Goal: Information Seeking & Learning: Compare options

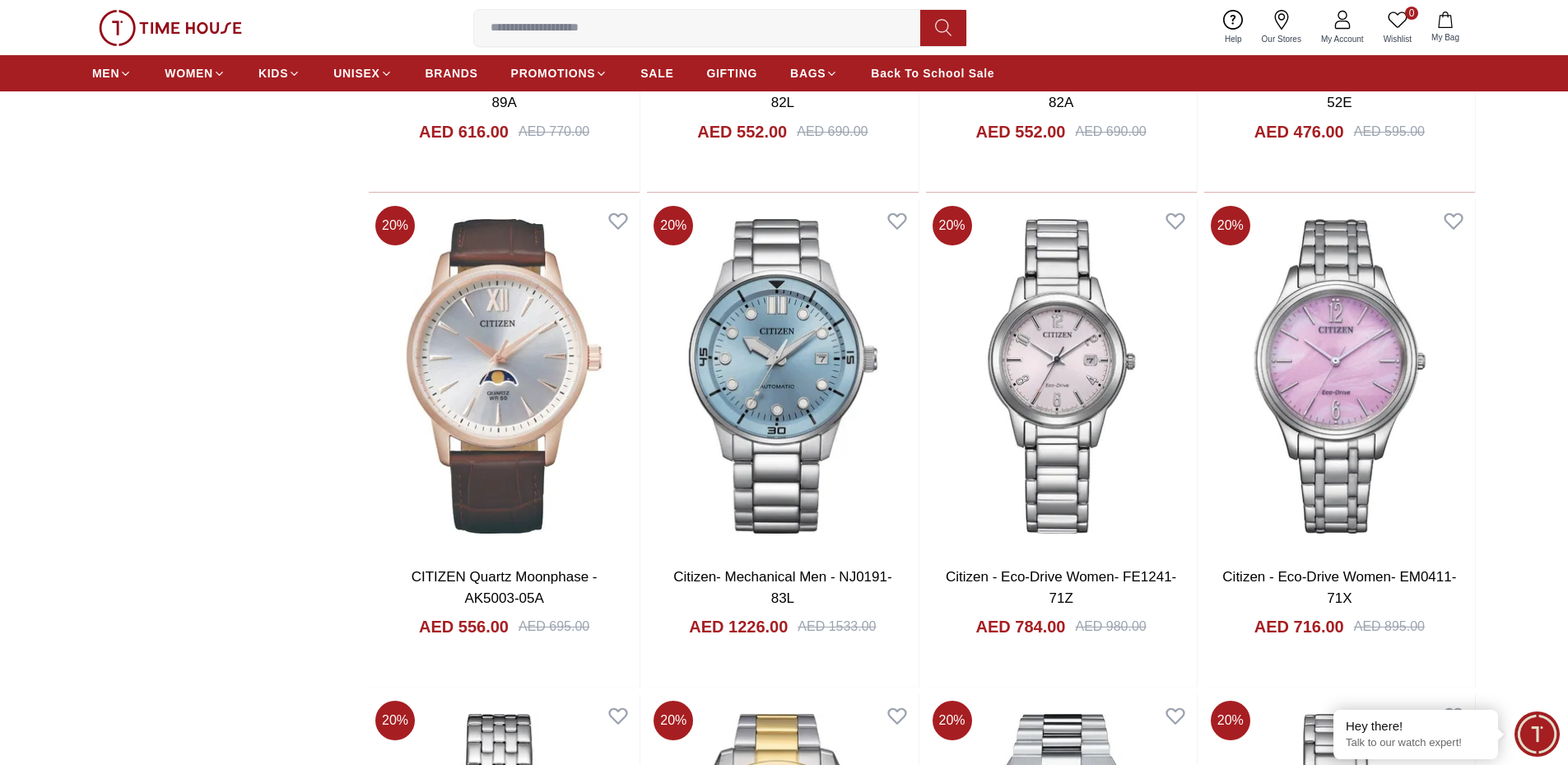
scroll to position [1097, 0]
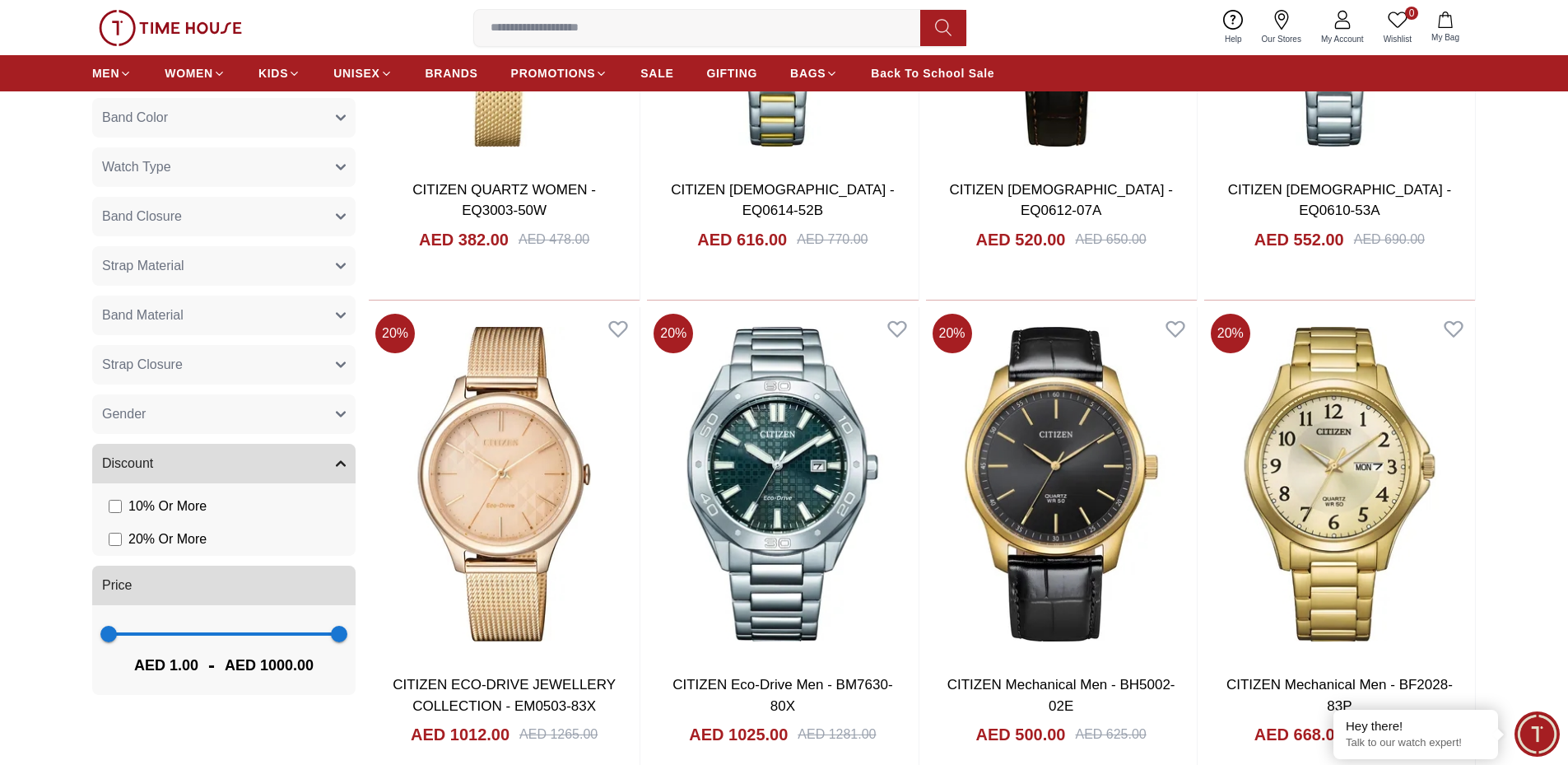
click at [334, 304] on button "Band Material" at bounding box center [224, 314] width 264 height 39
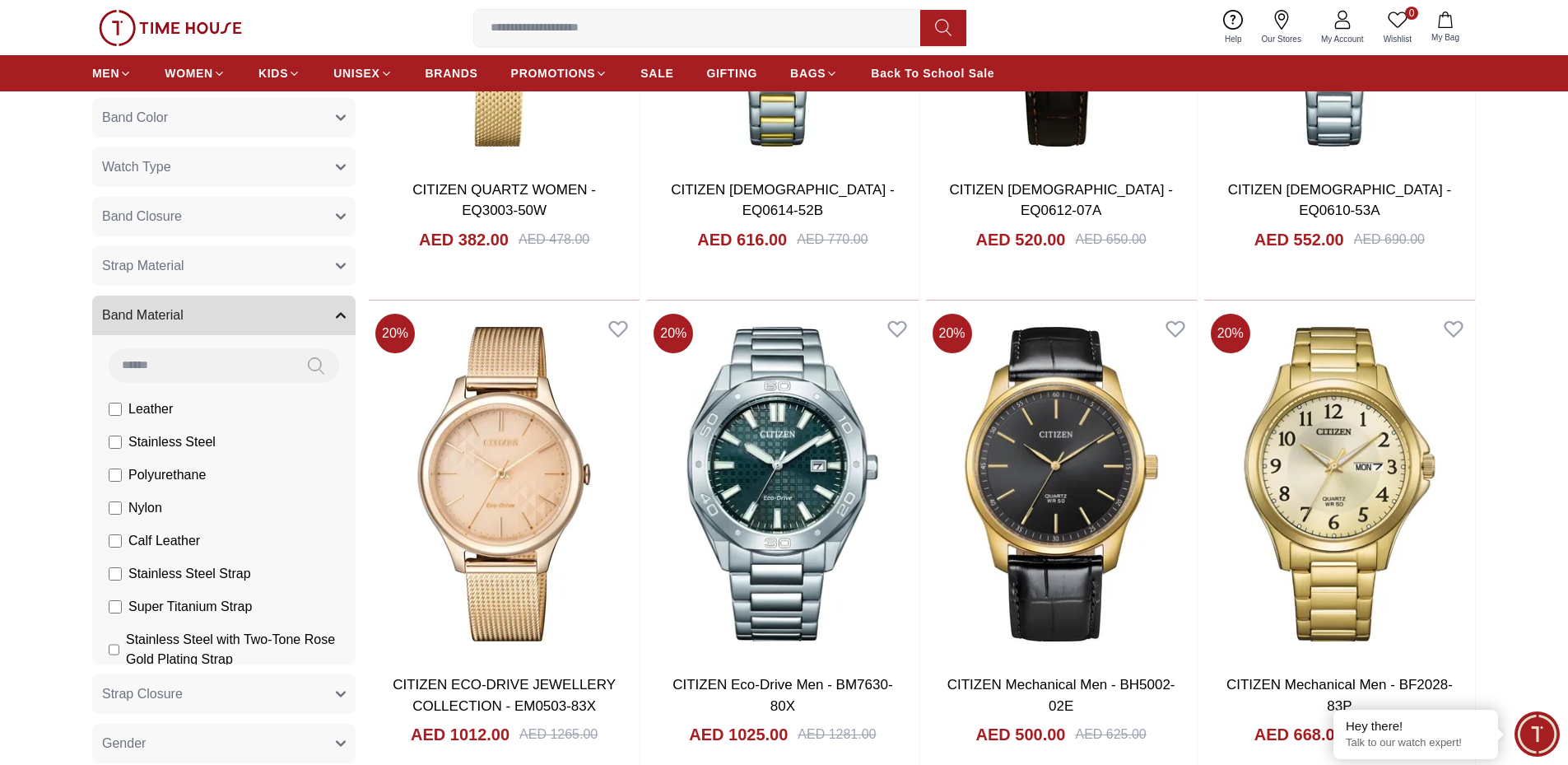
click at [0, 0] on span "Stainless Steel" at bounding box center [0, 0] width 0 height 0
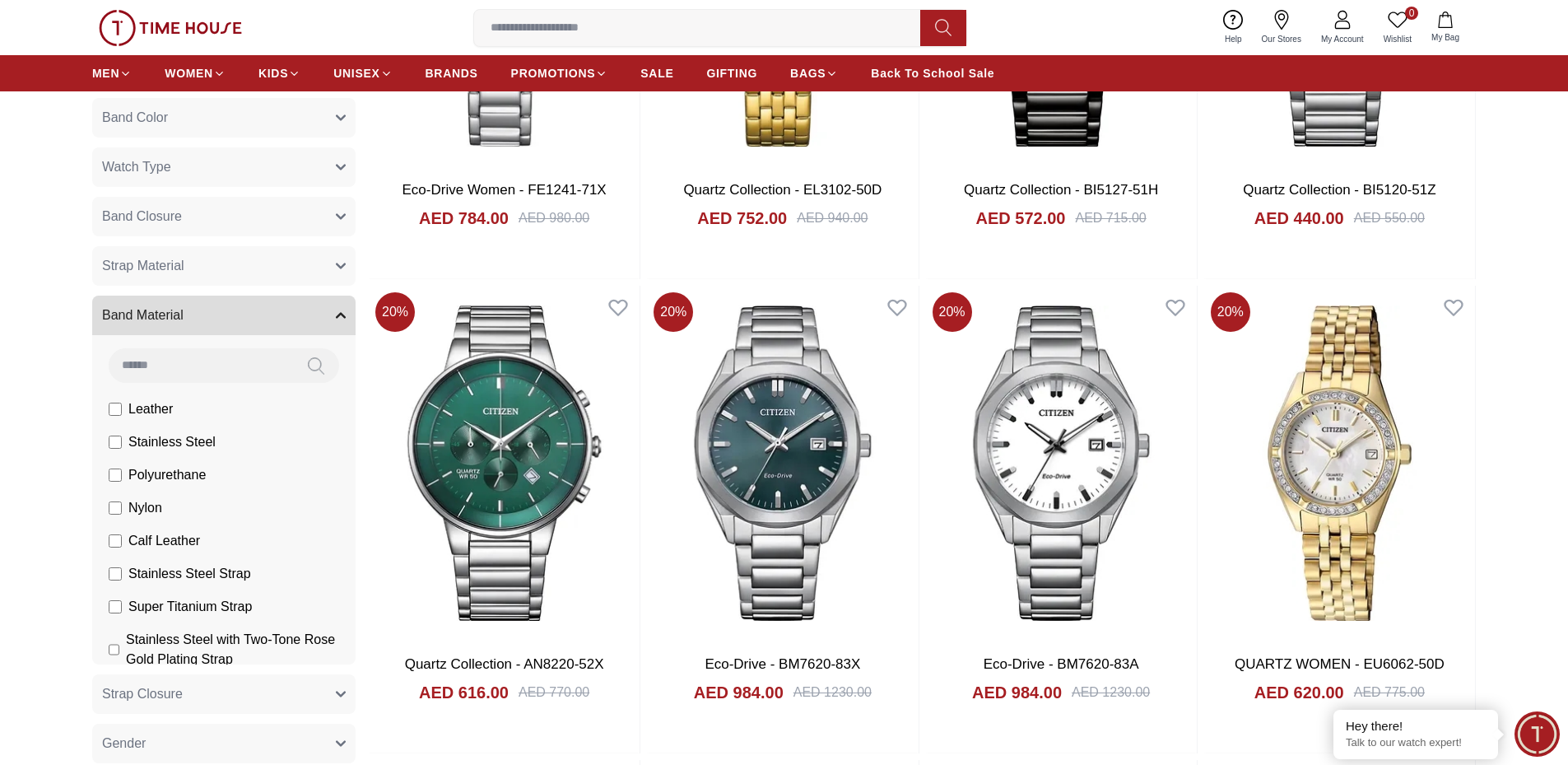
scroll to position [274, 0]
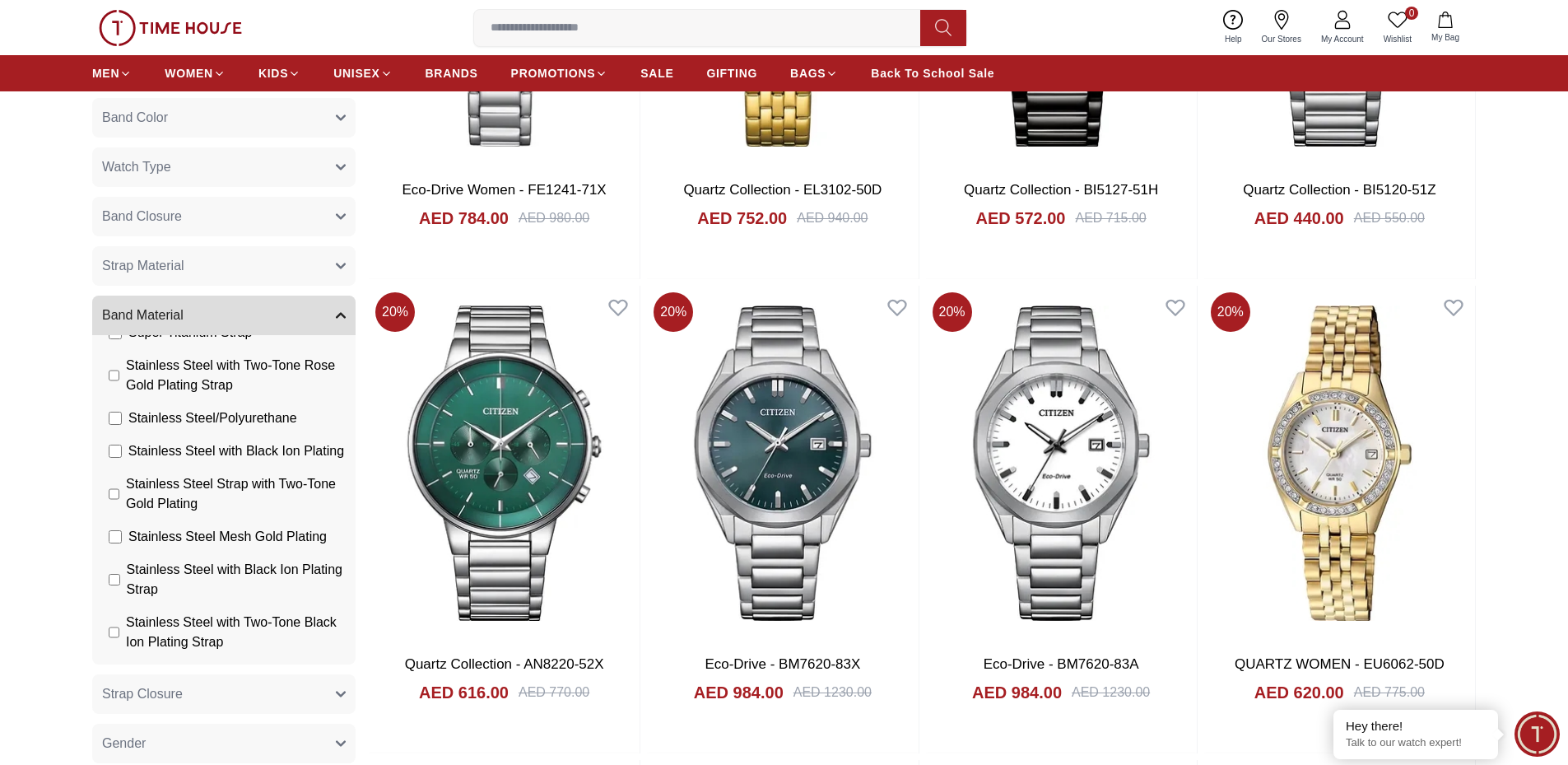
click at [149, 318] on span "Band Material" at bounding box center [143, 315] width 82 height 20
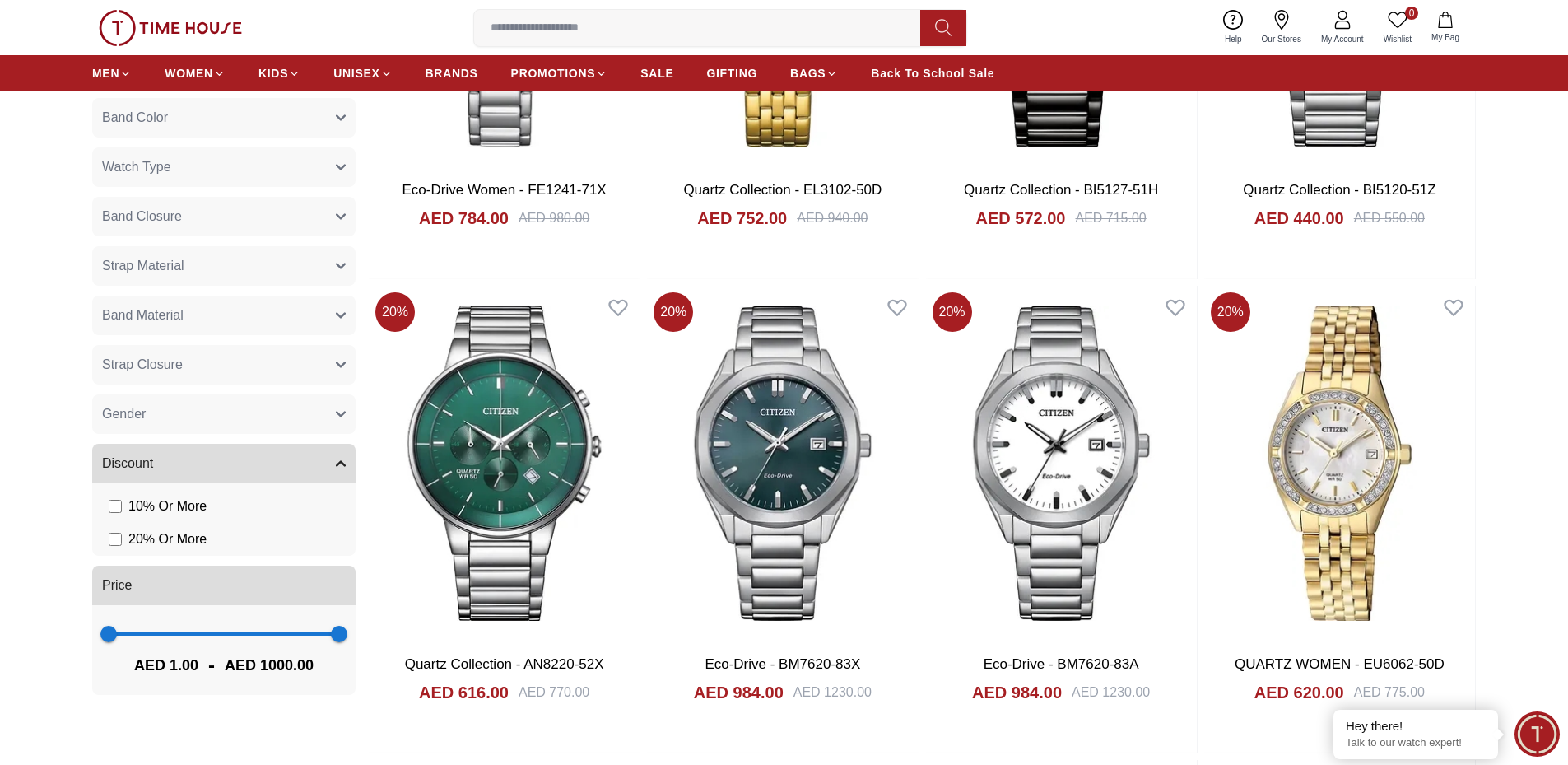
click at [156, 364] on span "Strap Closure" at bounding box center [142, 364] width 81 height 20
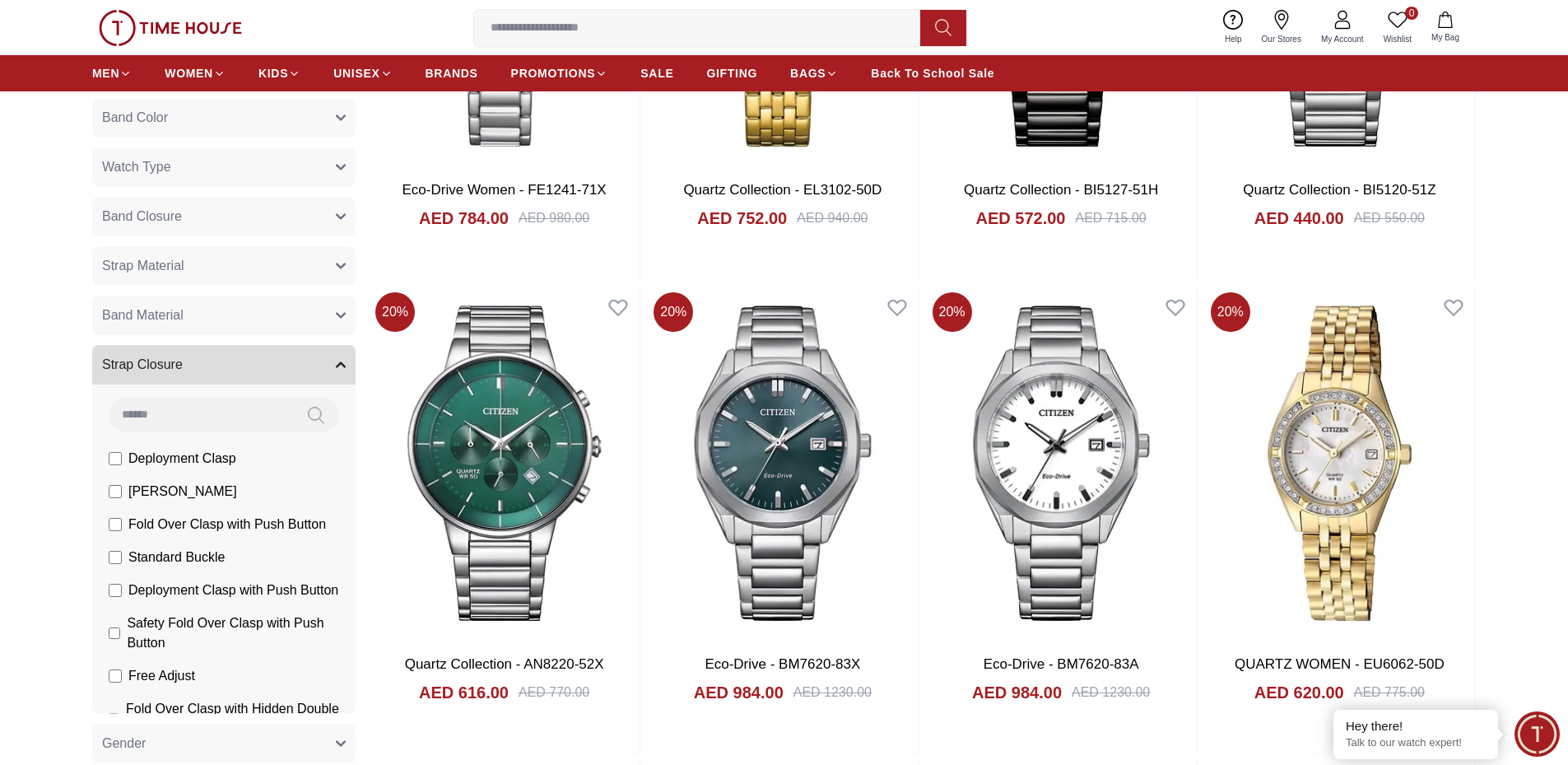
click at [149, 321] on span "Band Material" at bounding box center [143, 315] width 82 height 20
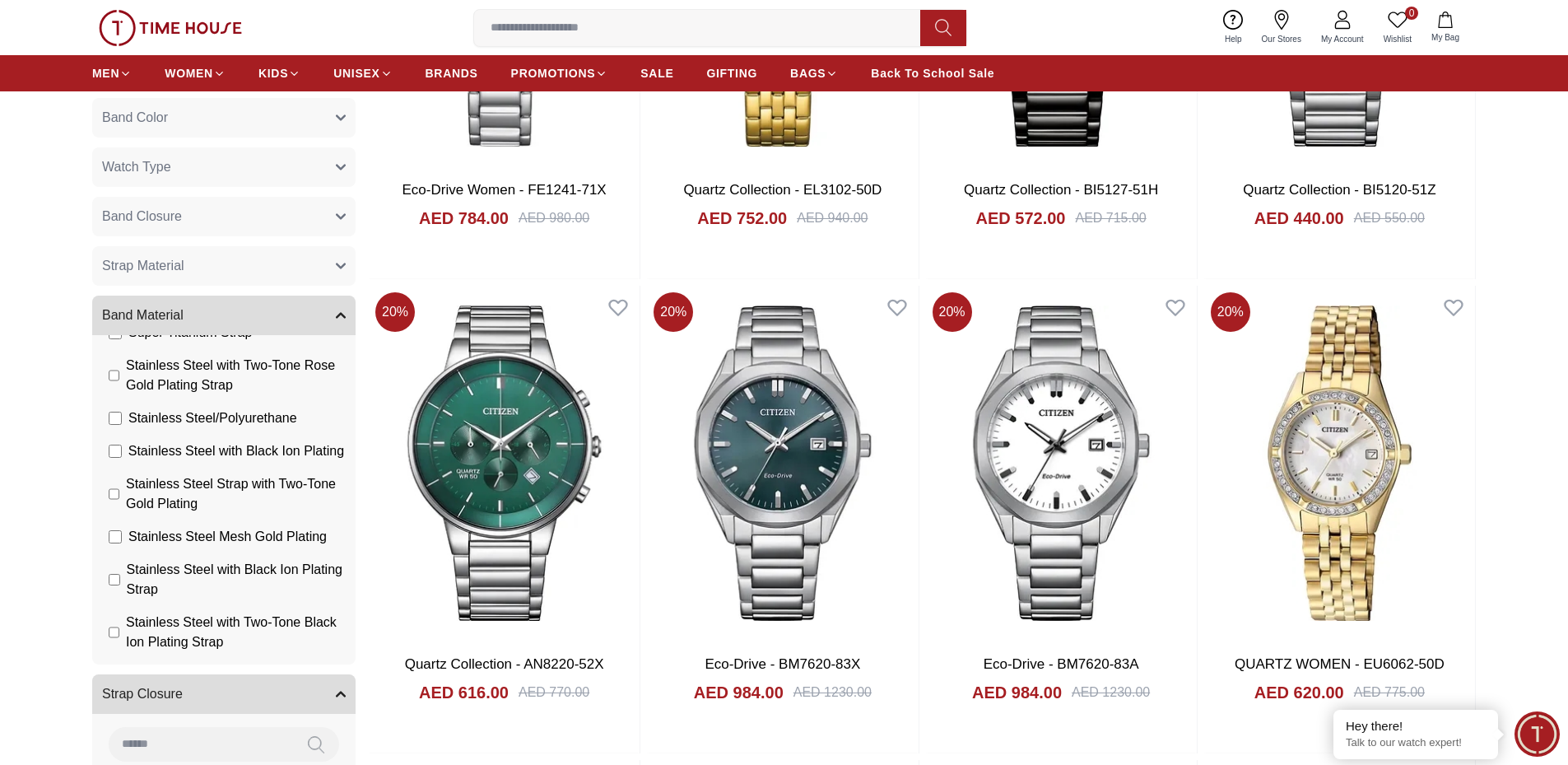
scroll to position [0, 0]
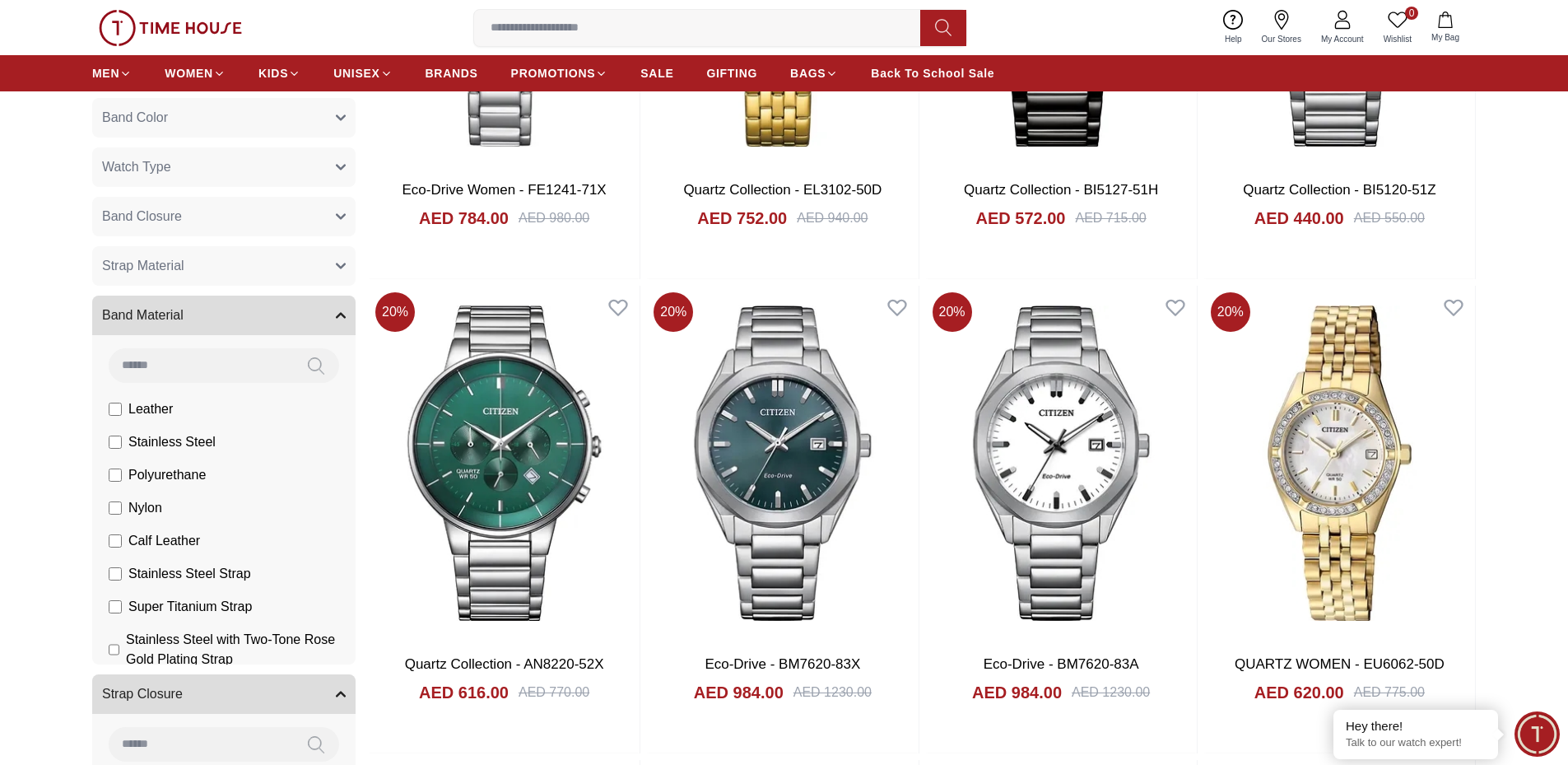
click at [159, 361] on input at bounding box center [201, 365] width 185 height 33
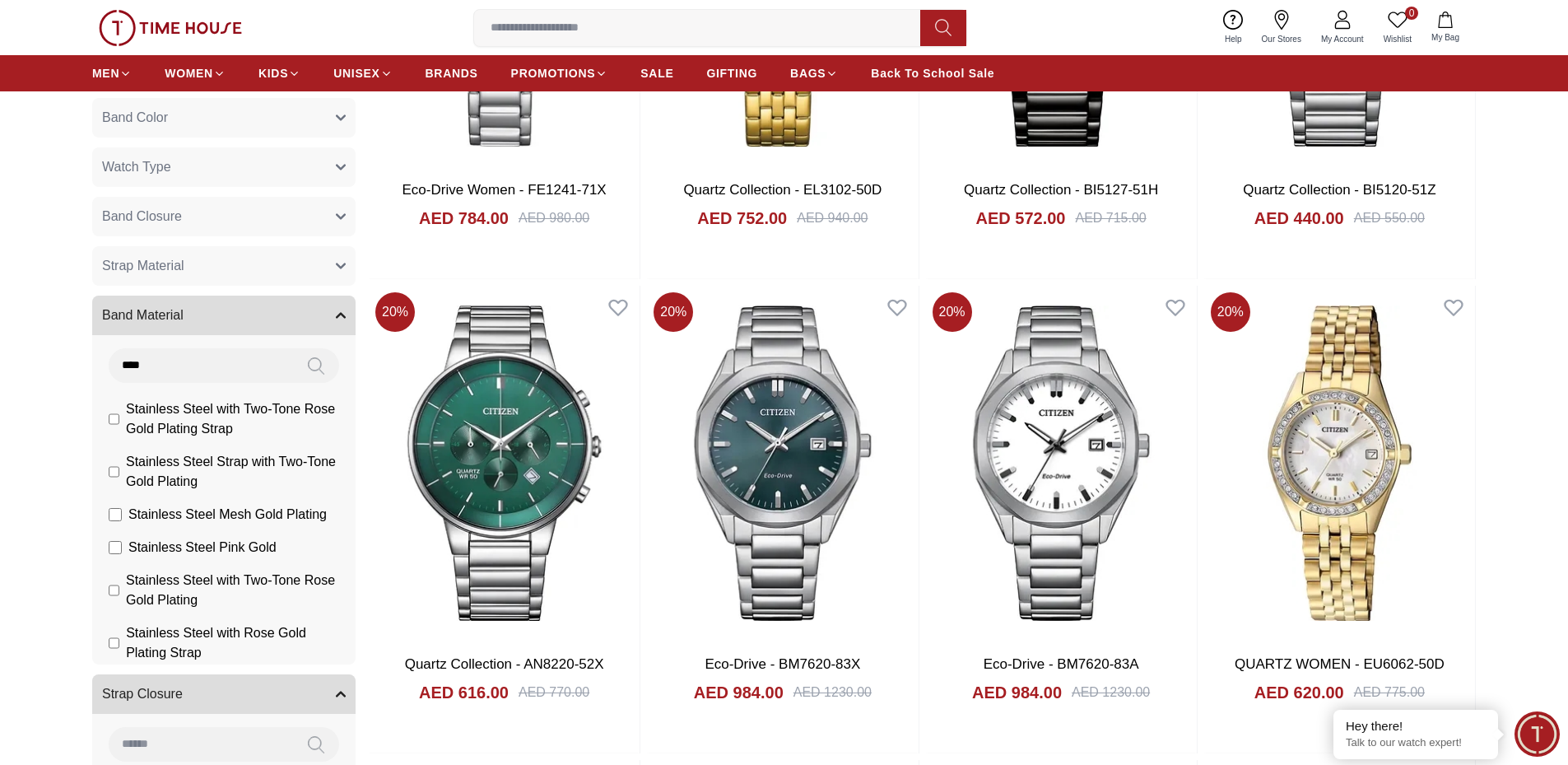
type input "****"
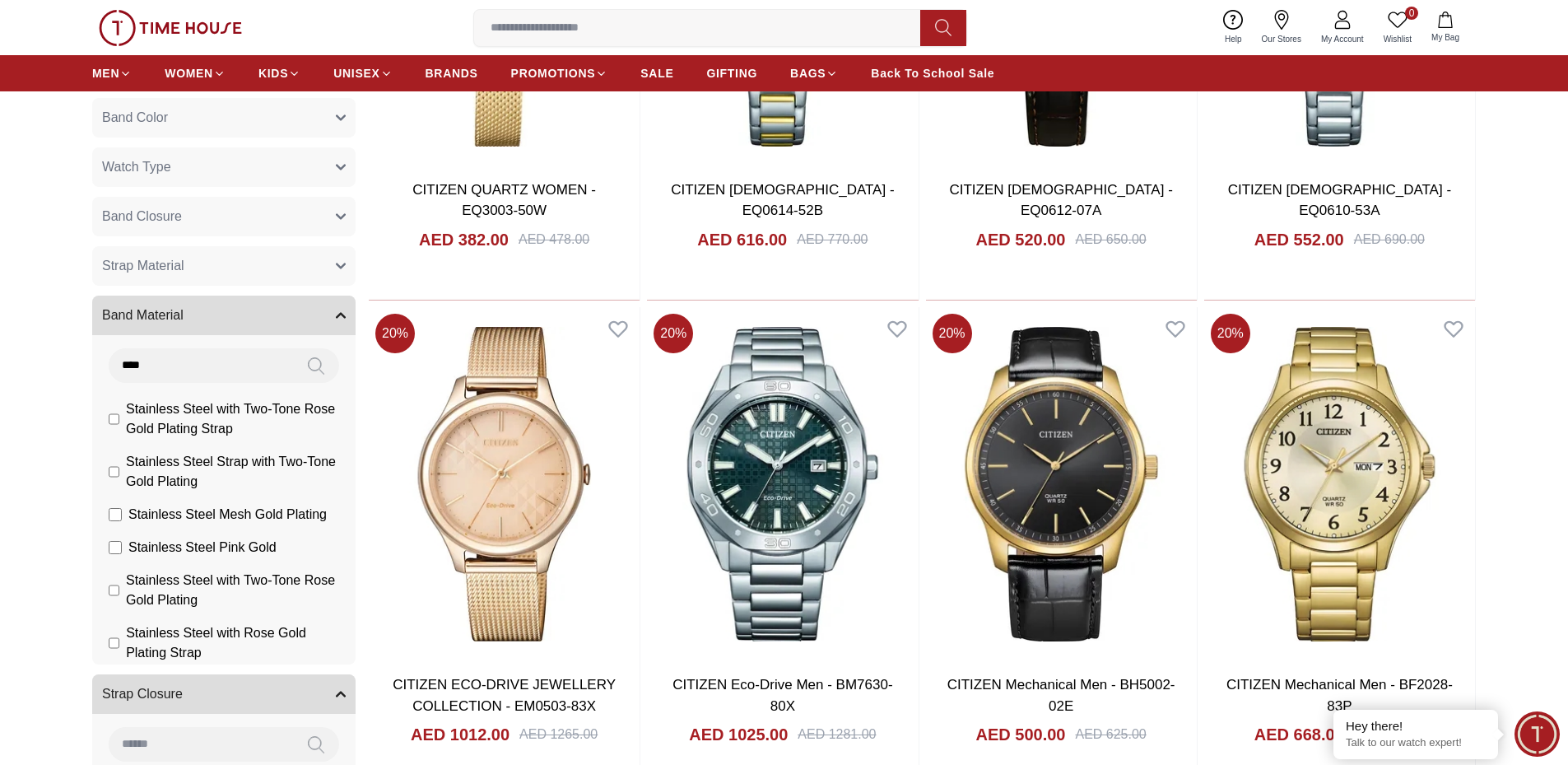
click at [0, 0] on li "Stainless Steel with Two-Tone Rose Gold Plating" at bounding box center [0, 0] width 0 height 0
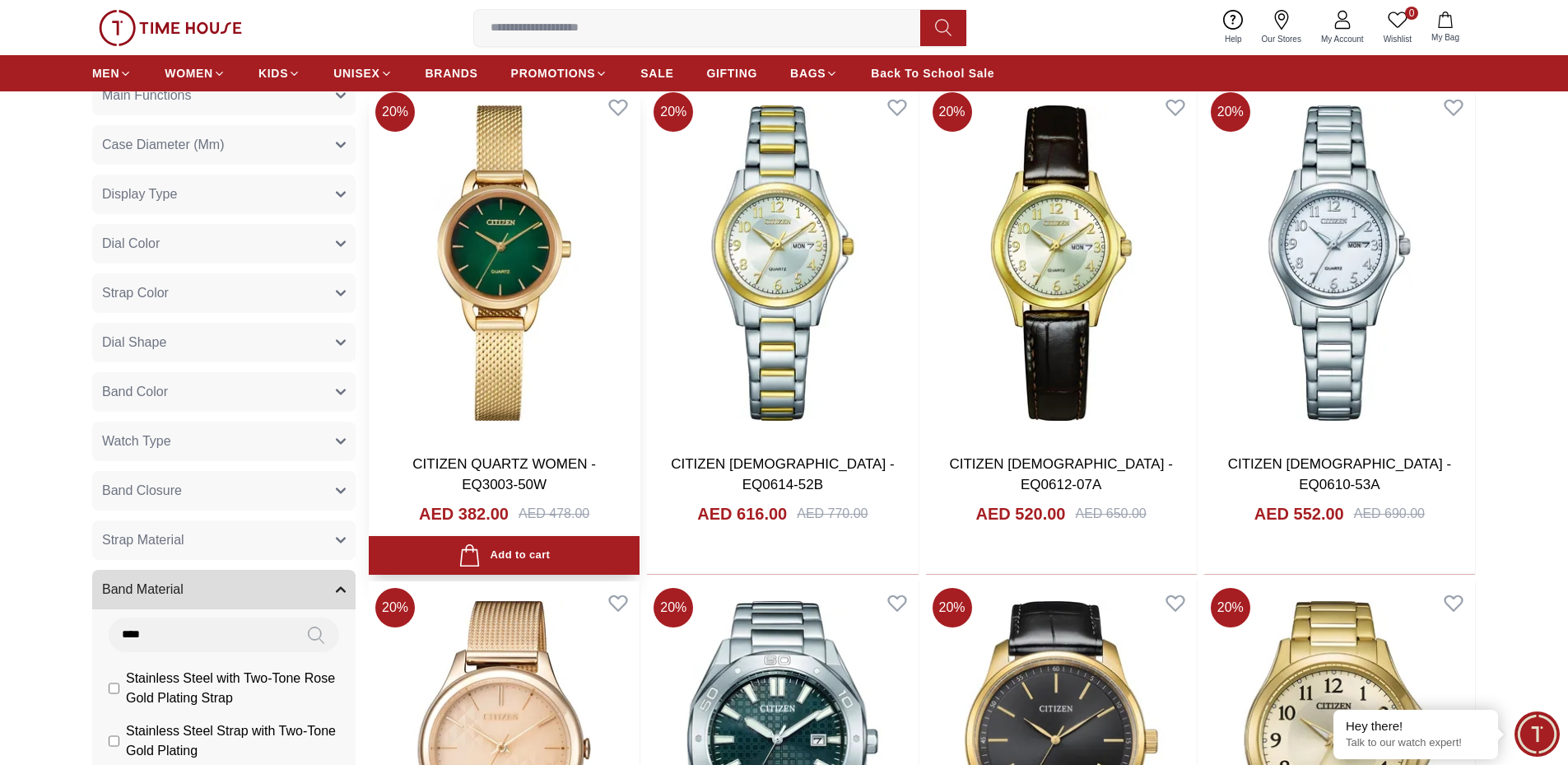
scroll to position [549, 0]
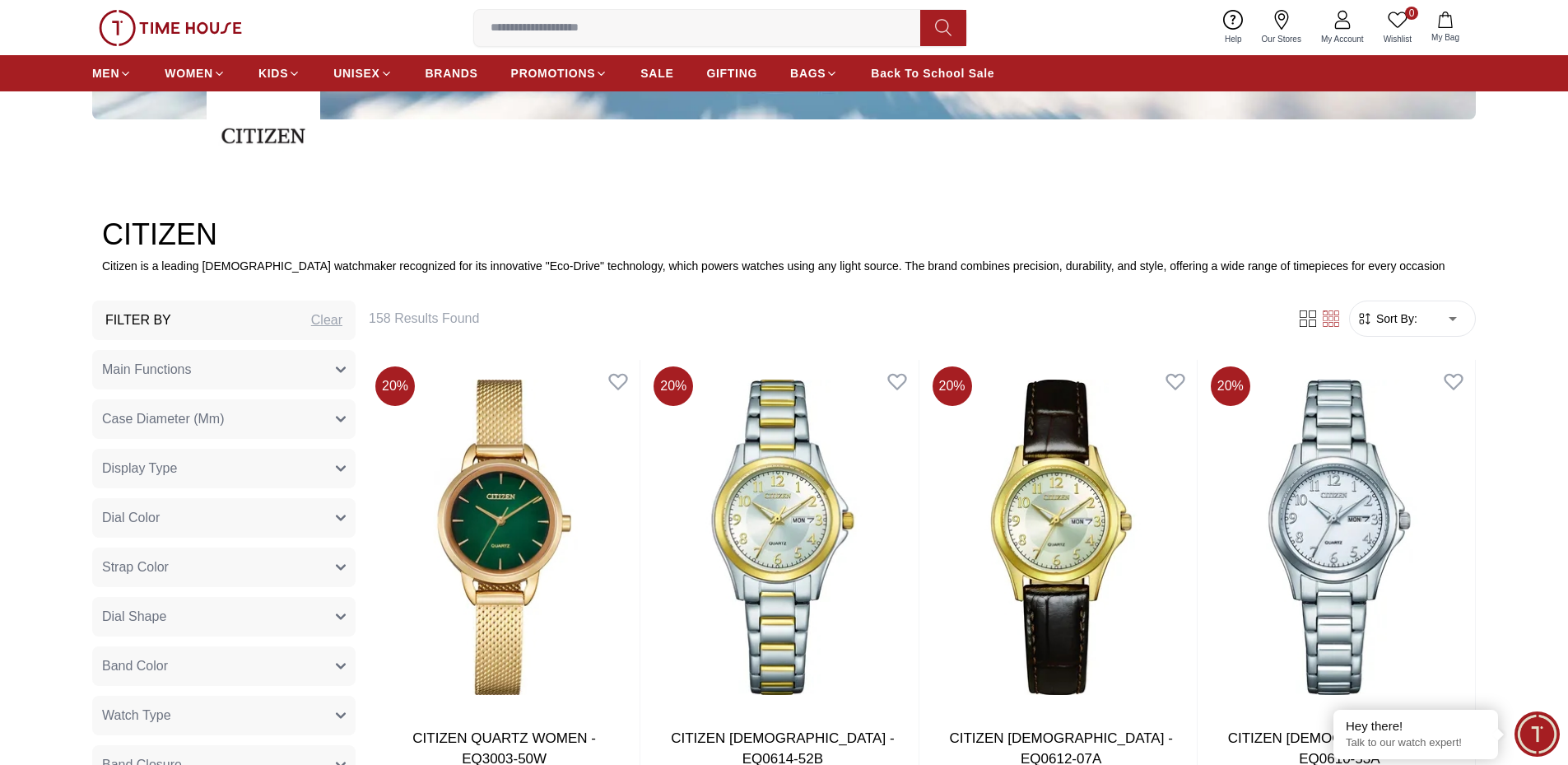
click at [224, 424] on button "Case Diameter (Mm)" at bounding box center [224, 418] width 264 height 39
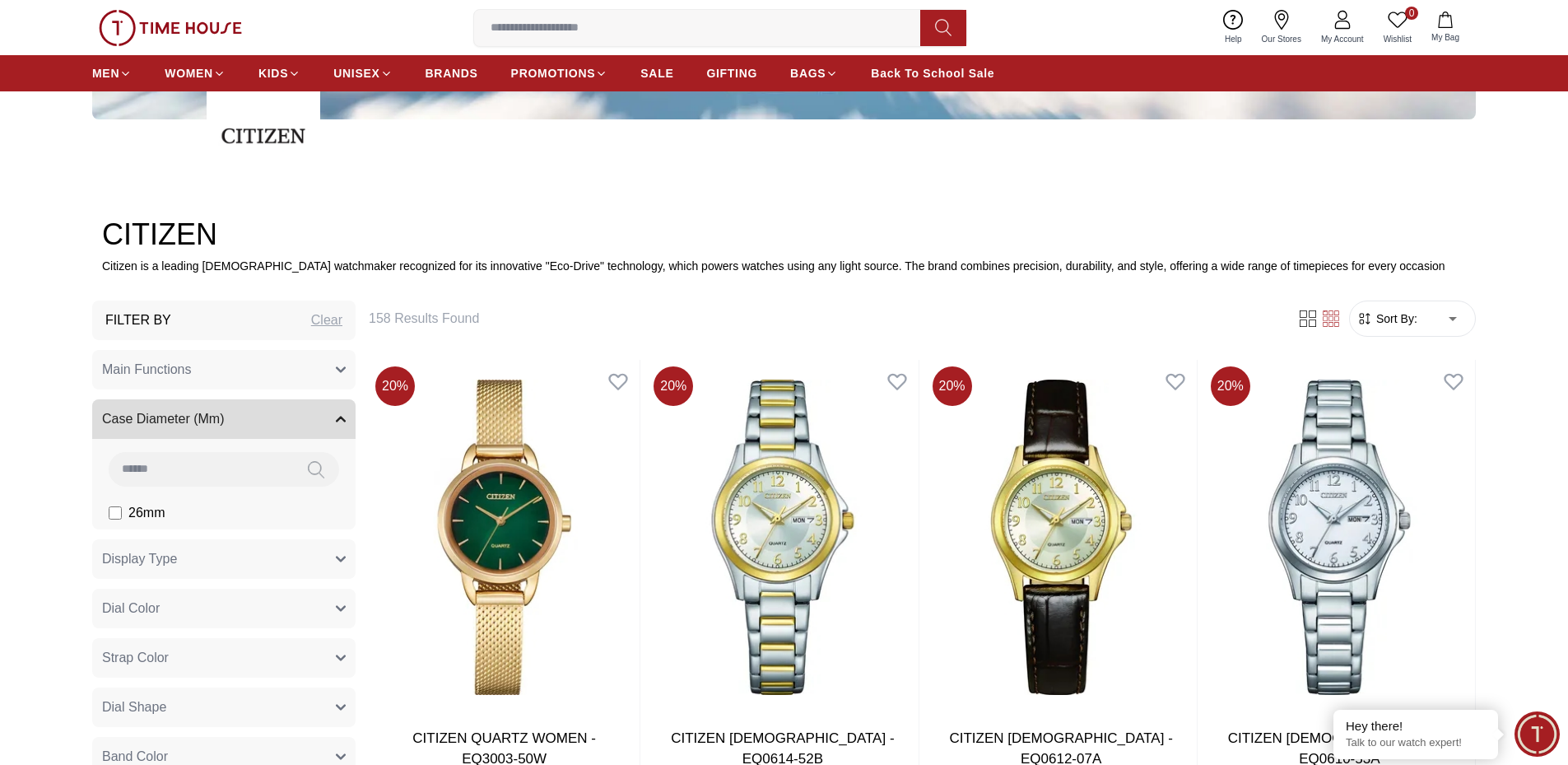
click at [220, 473] on input at bounding box center [201, 468] width 185 height 33
click at [210, 463] on input at bounding box center [201, 468] width 185 height 33
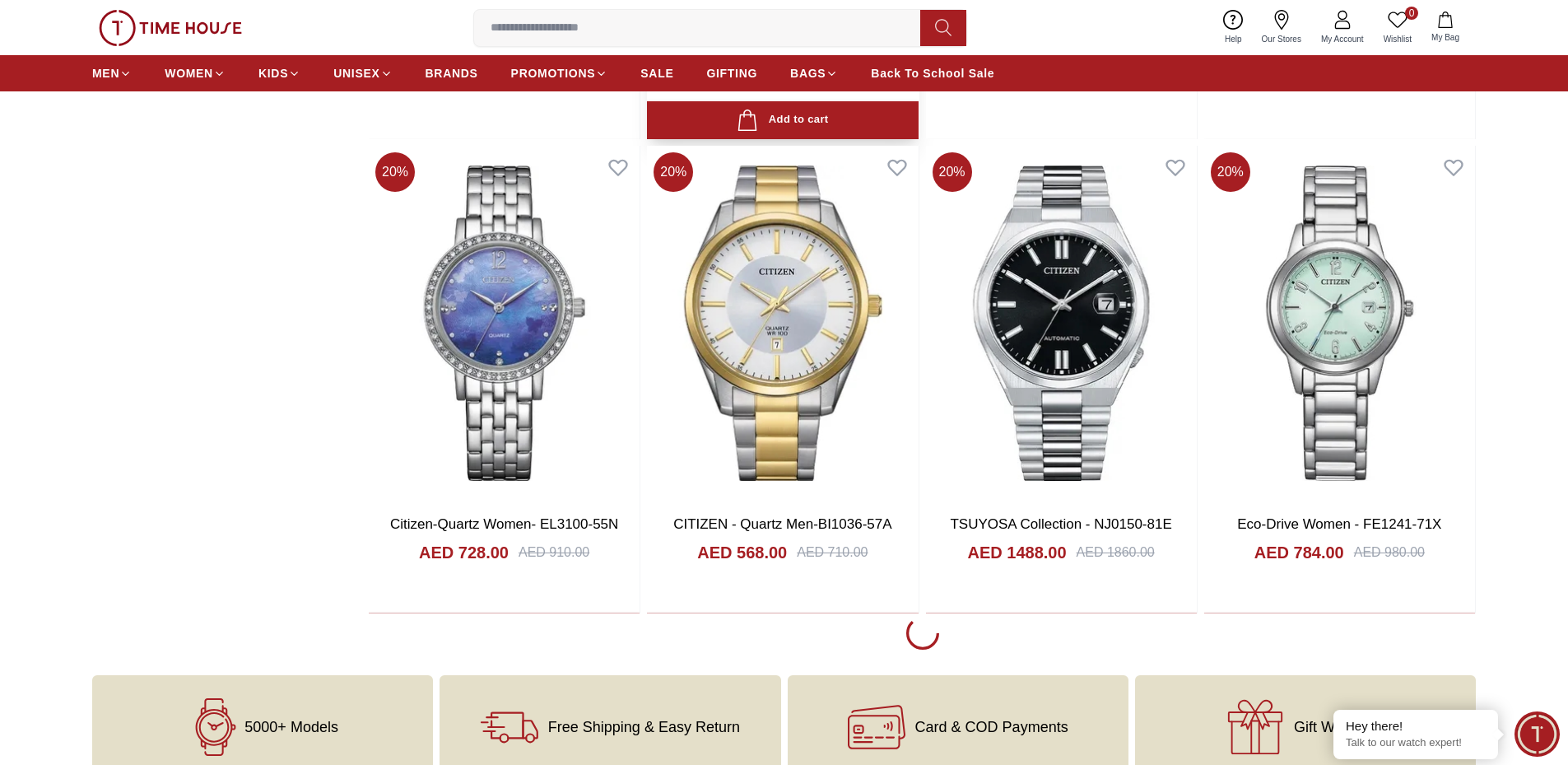
scroll to position [3019, 0]
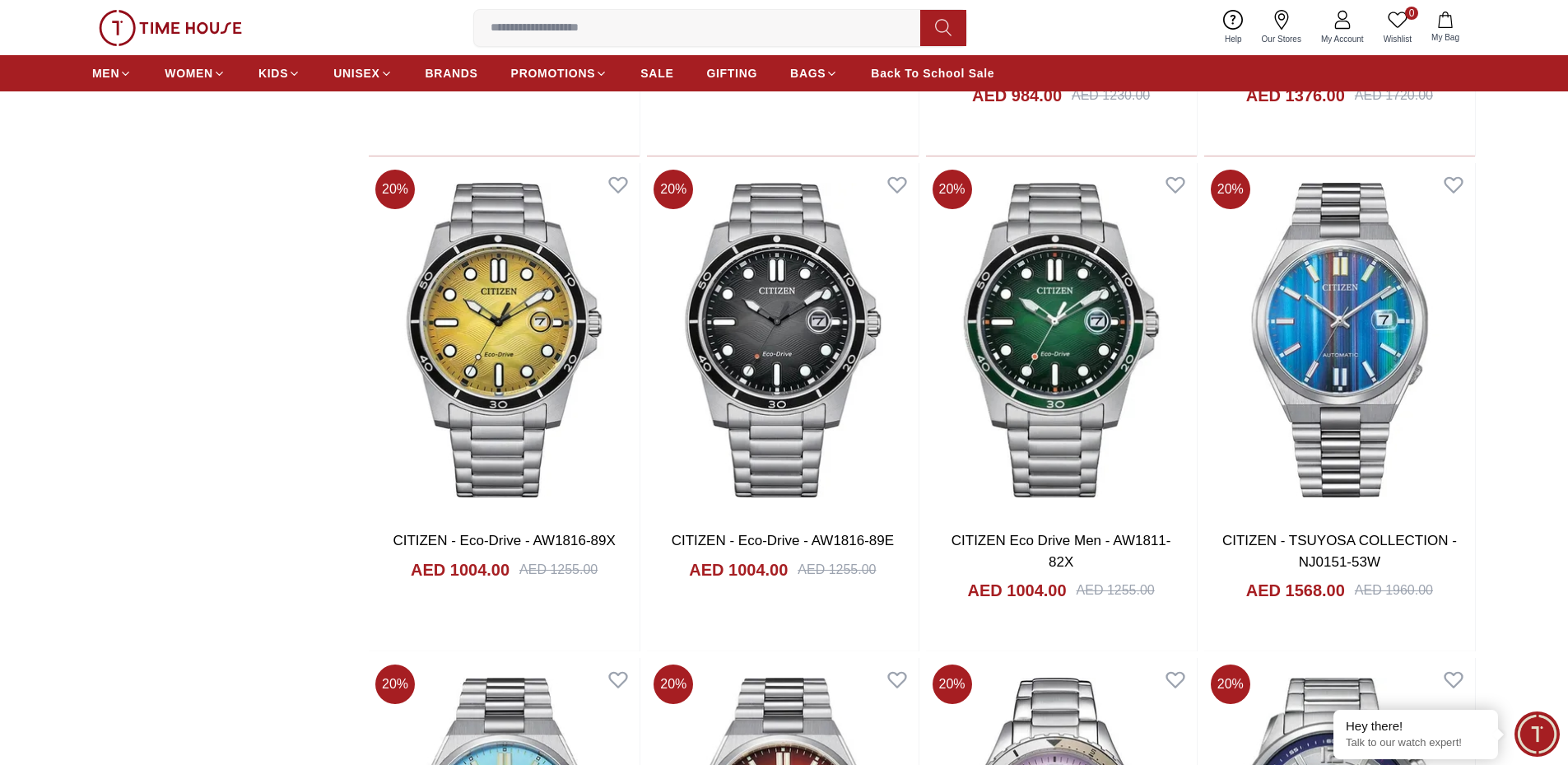
scroll to position [4940, 0]
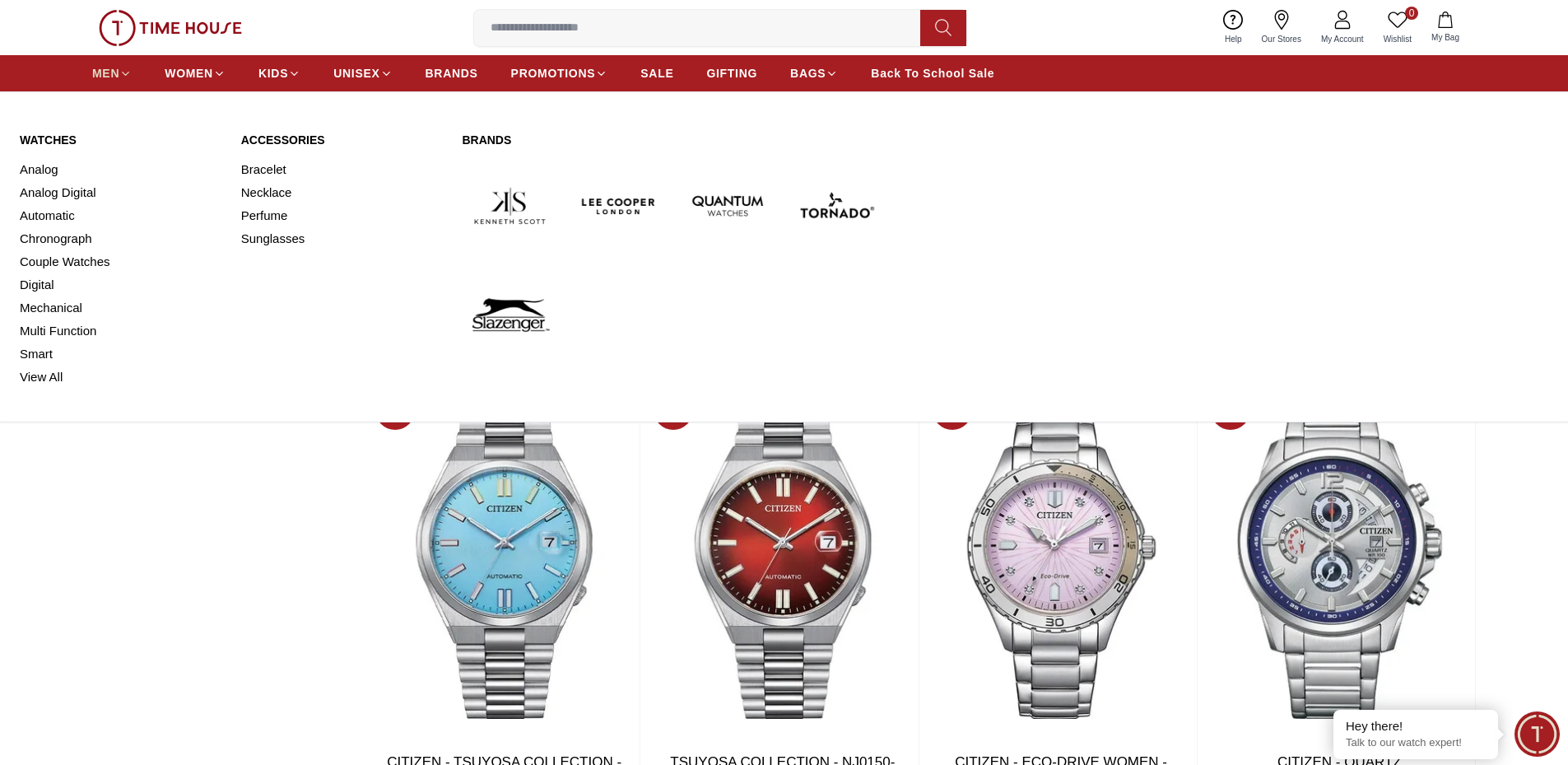
type input "**"
click at [106, 70] on span "MEN" at bounding box center [106, 72] width 28 height 16
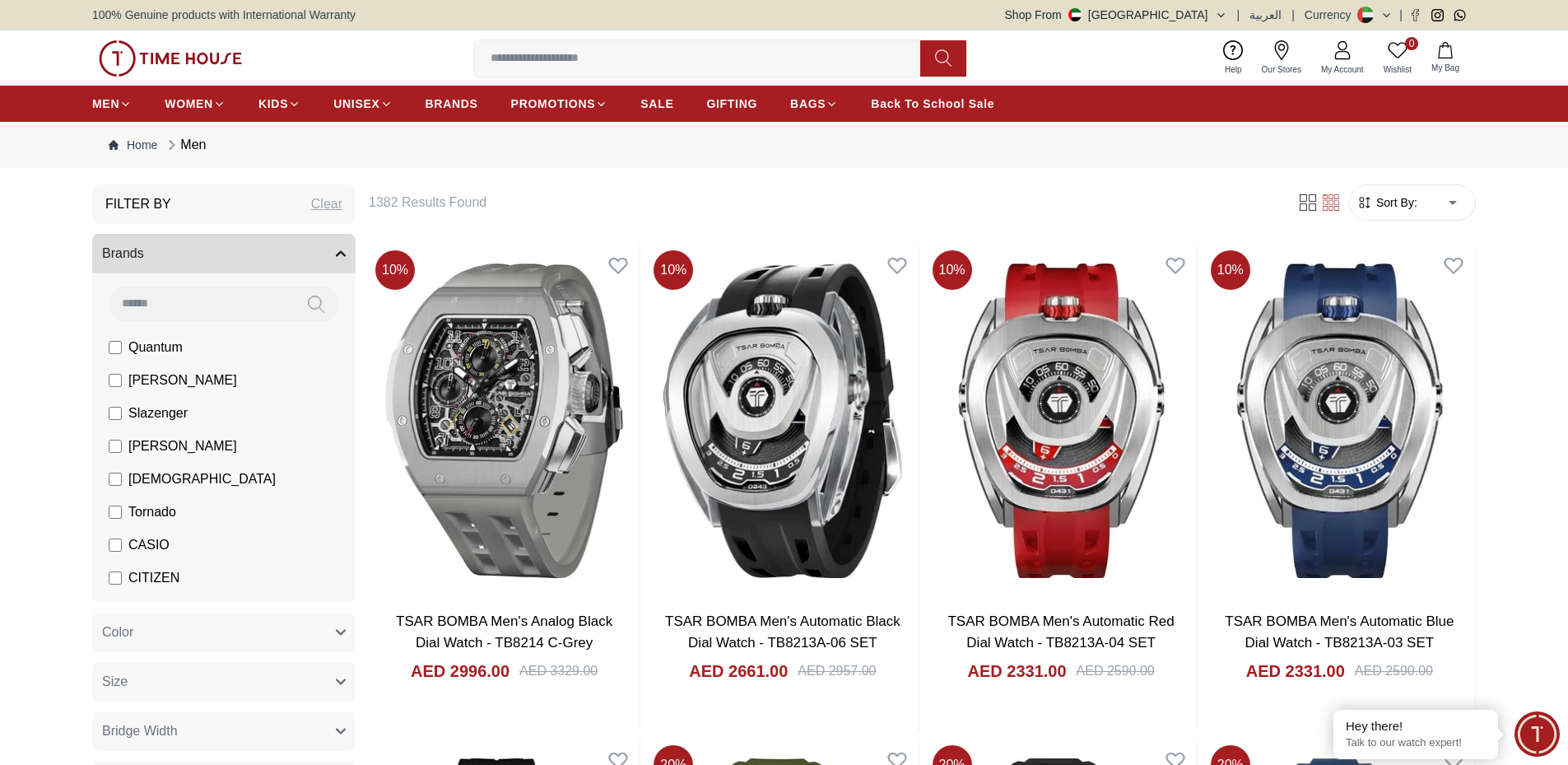
click at [154, 254] on button "Brands" at bounding box center [224, 252] width 264 height 39
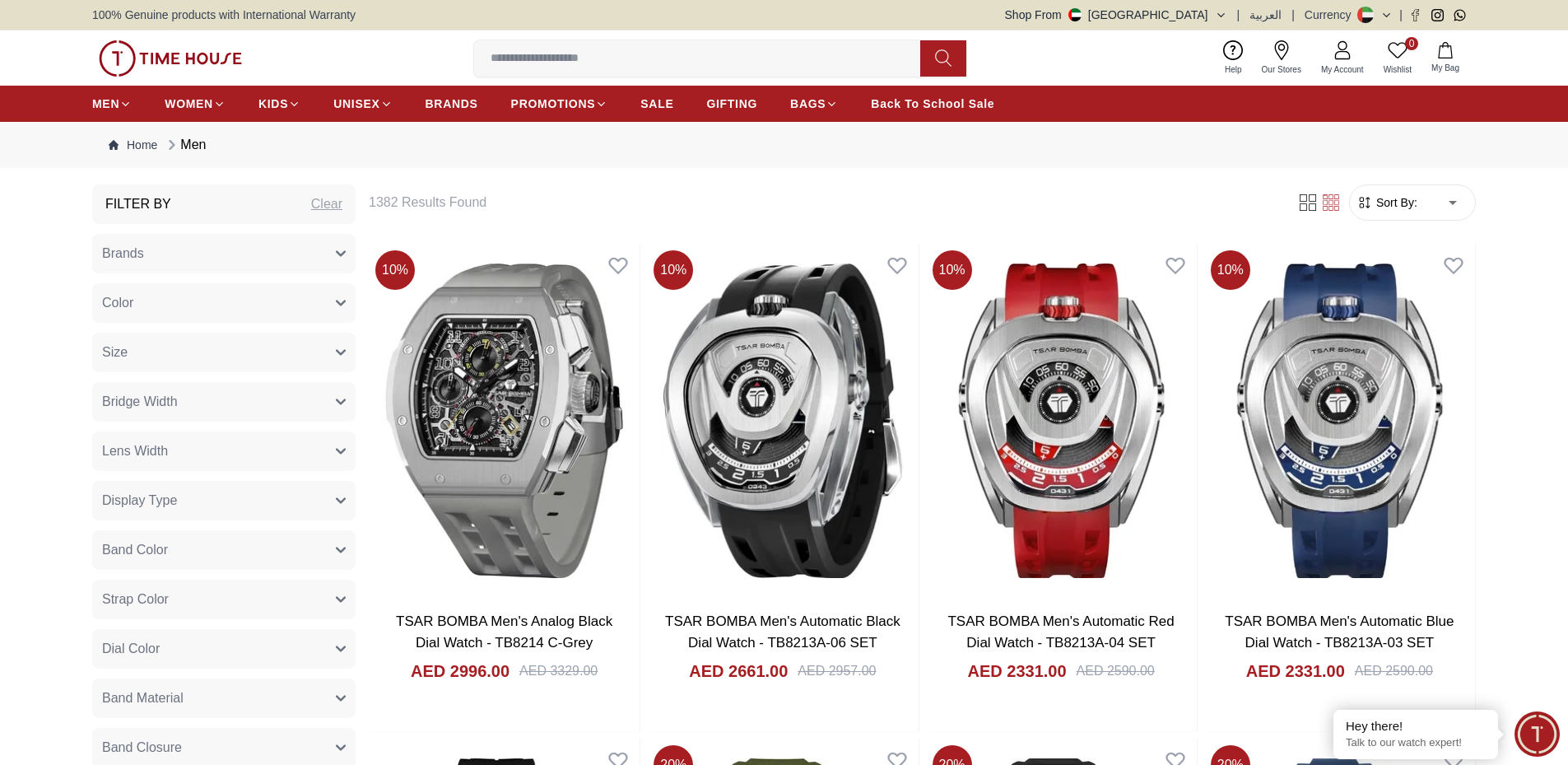
click at [163, 252] on button "Brands" at bounding box center [224, 252] width 264 height 39
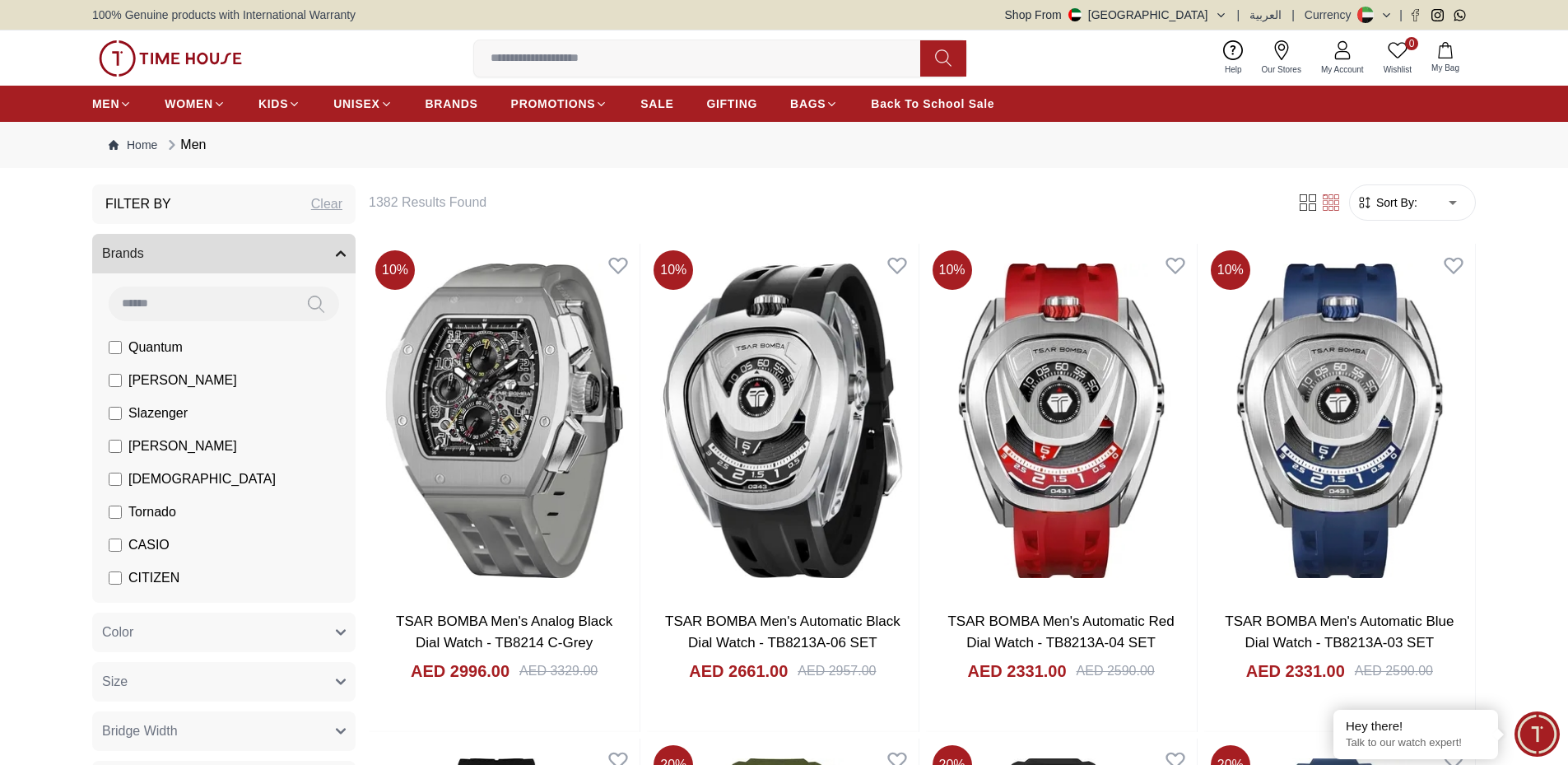
click at [191, 308] on input at bounding box center [201, 303] width 185 height 33
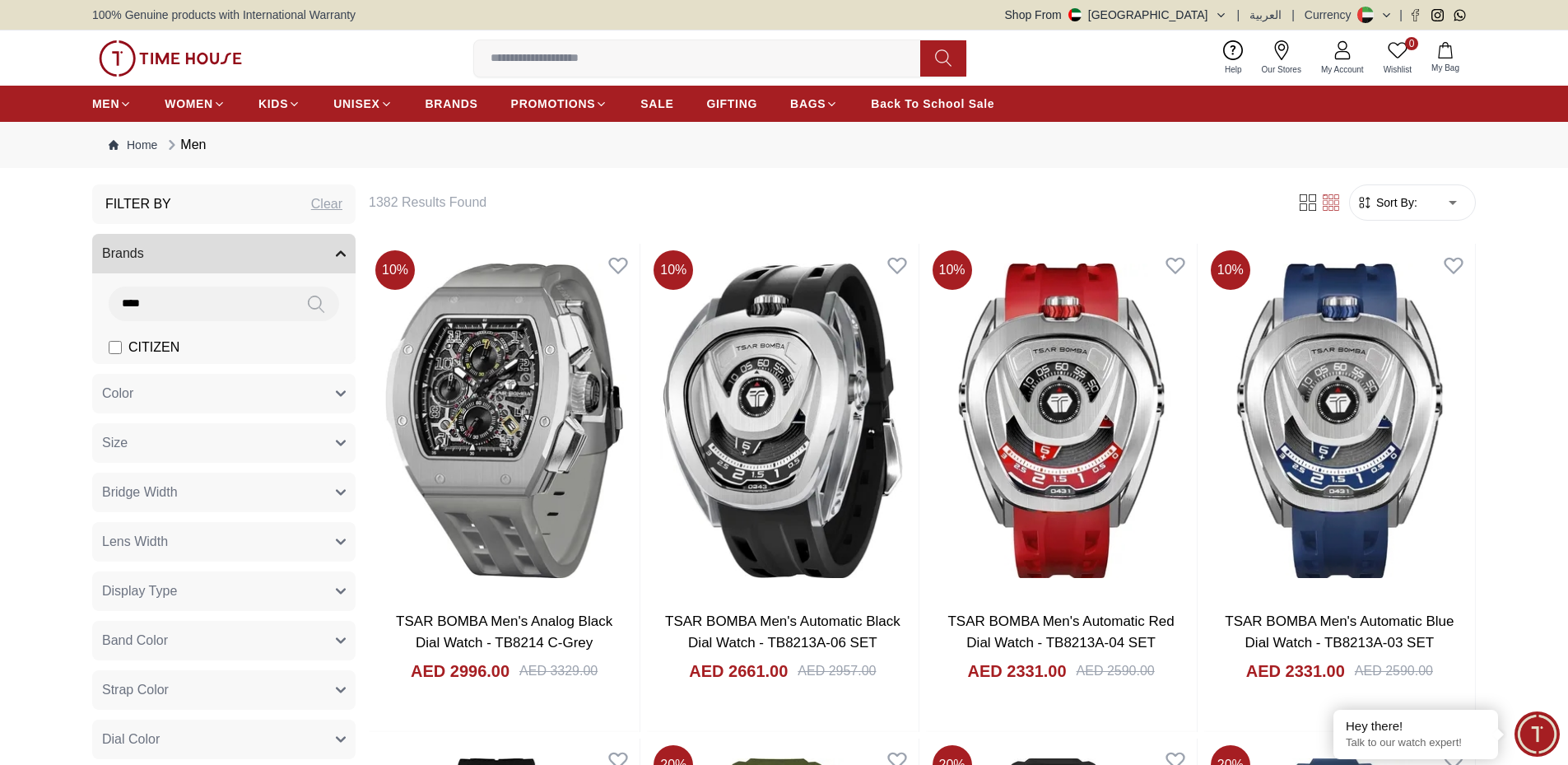
type input "****"
click at [167, 346] on span "CITIZEN" at bounding box center [154, 347] width 51 height 20
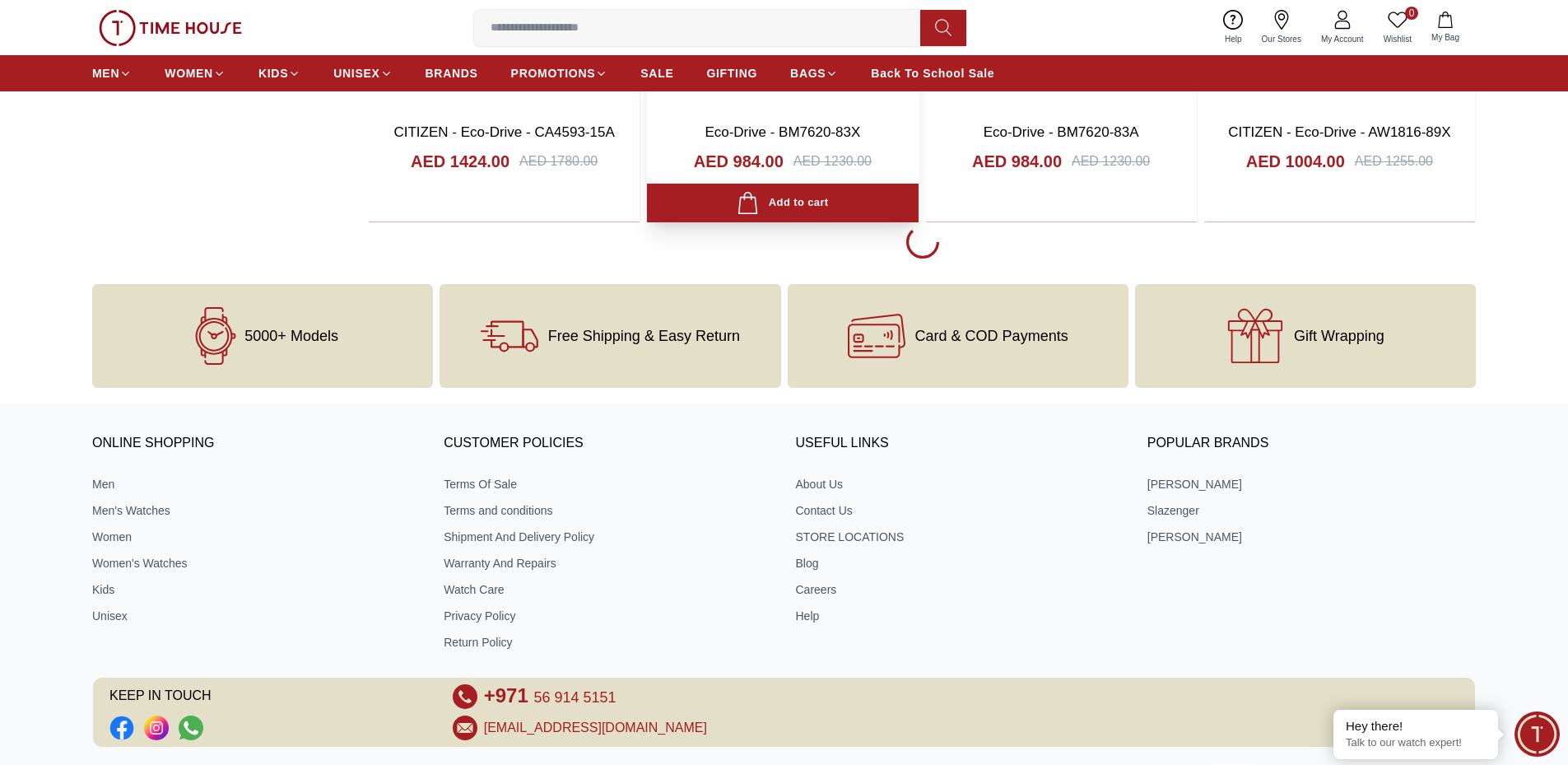
scroll to position [2577, 0]
